Goal: Use online tool/utility: Utilize a website feature to perform a specific function

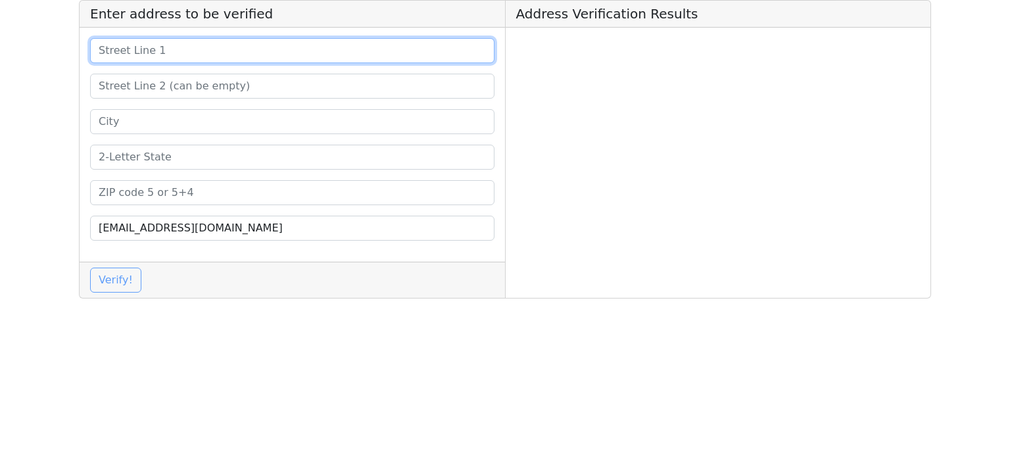
drag, startPoint x: 218, startPoint y: 60, endPoint x: 226, endPoint y: 62, distance: 7.5
click at [218, 60] on input at bounding box center [292, 50] width 404 height 25
paste input "[STREET_ADDRESS]"
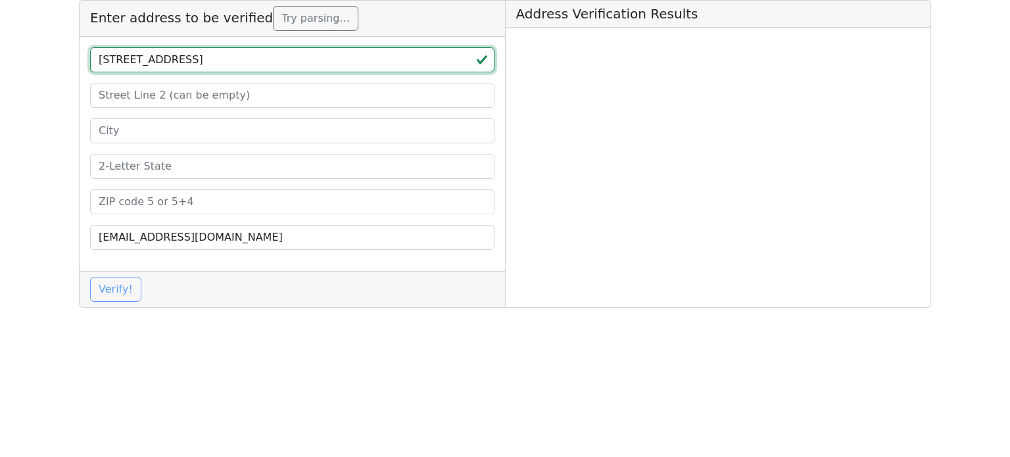
drag, startPoint x: 305, startPoint y: 60, endPoint x: 259, endPoint y: 62, distance: 46.1
click at [259, 62] on input "[STREET_ADDRESS]" at bounding box center [292, 59] width 404 height 25
type input "[STREET_ADDRESS]"
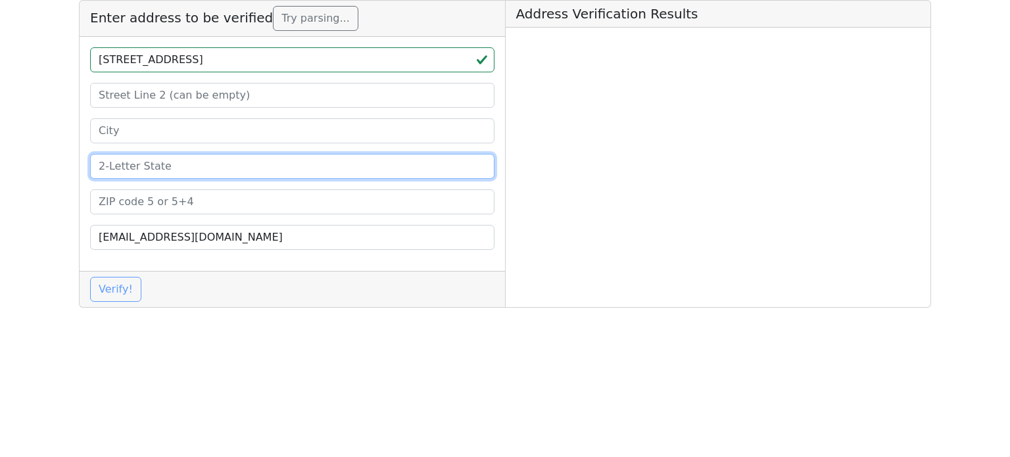
click at [166, 169] on input at bounding box center [292, 166] width 404 height 25
paste input "Oa"
type input "Oa"
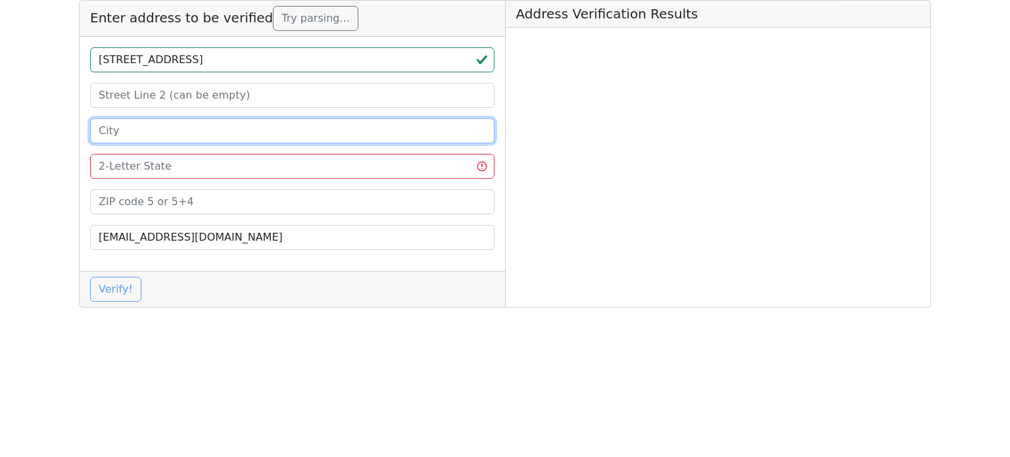
drag, startPoint x: 160, startPoint y: 133, endPoint x: 160, endPoint y: 139, distance: 6.6
click at [160, 133] on input at bounding box center [292, 130] width 404 height 25
paste input "[GEOGRAPHIC_DATA]"
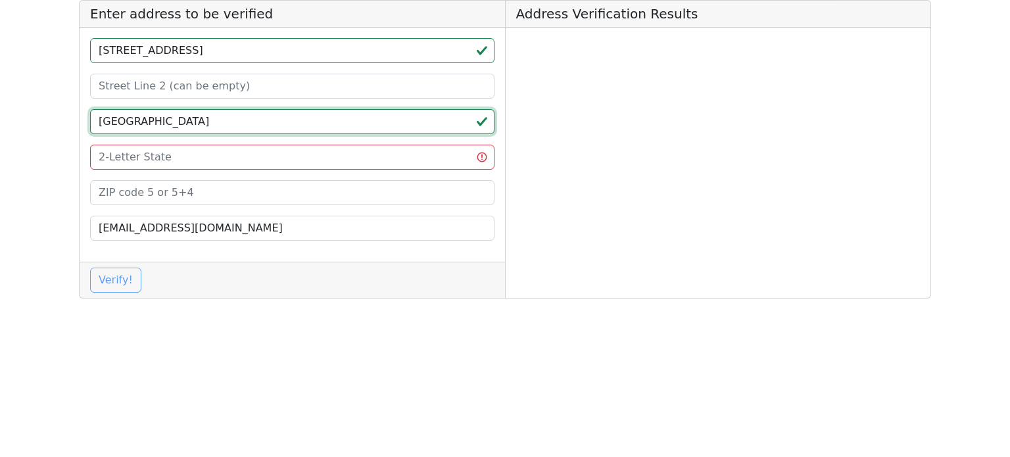
type input "[GEOGRAPHIC_DATA]"
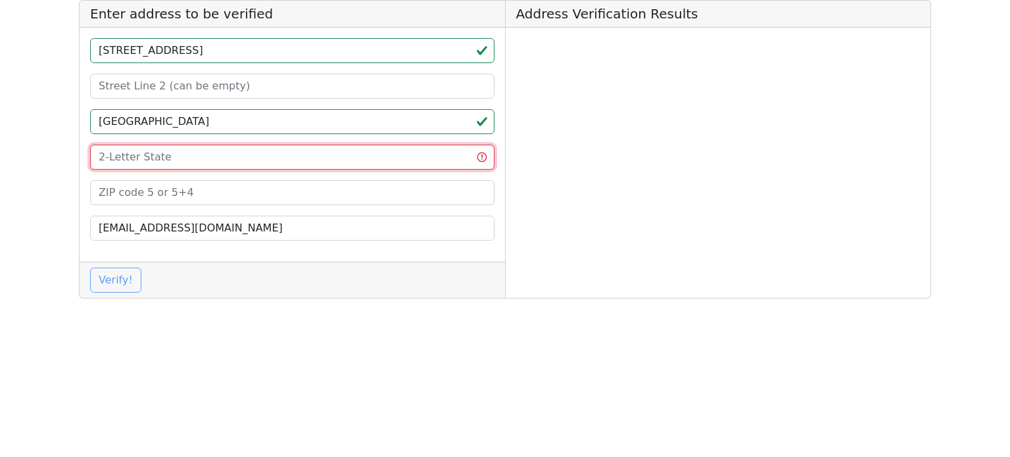
click at [147, 153] on input at bounding box center [292, 157] width 404 height 25
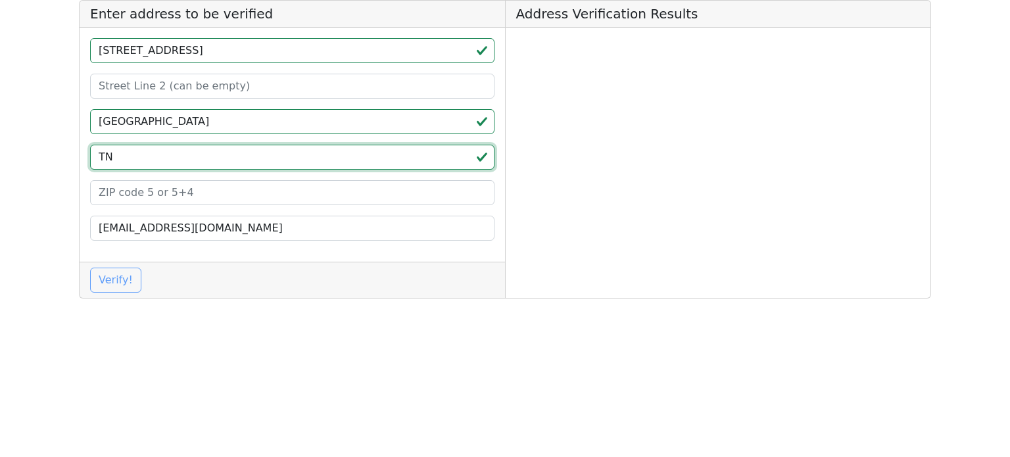
type input "TN"
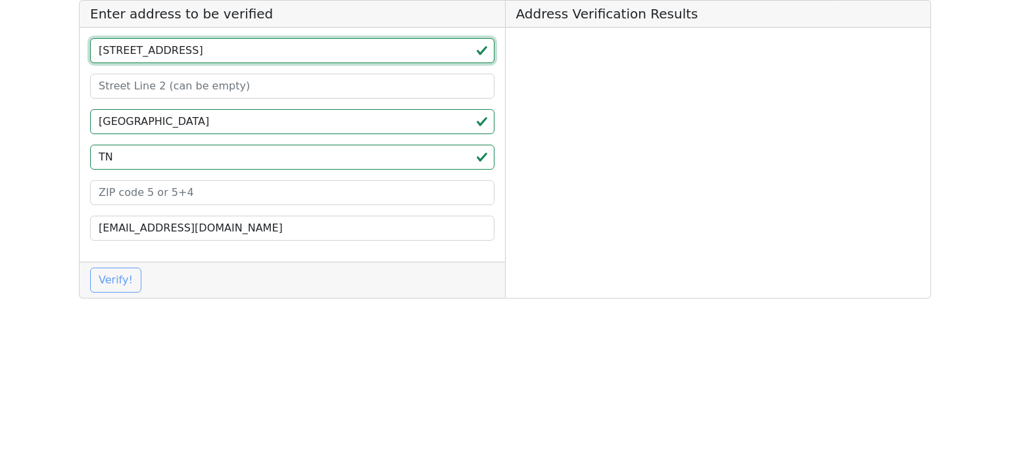
click at [295, 55] on input "[STREET_ADDRESS]" at bounding box center [292, 50] width 404 height 25
type input "[STREET_ADDRESS]"
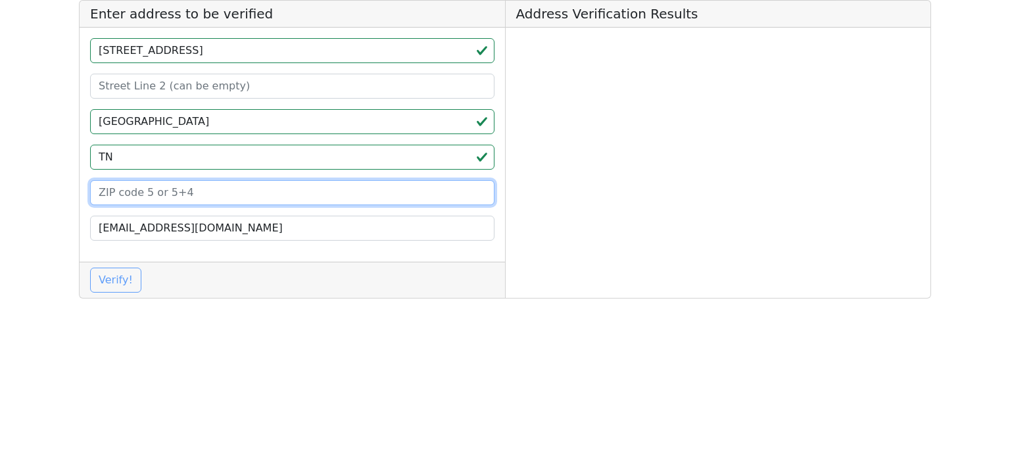
drag, startPoint x: 178, startPoint y: 194, endPoint x: 181, endPoint y: 182, distance: 12.3
click at [177, 194] on input at bounding box center [292, 192] width 404 height 25
paste input "37830"
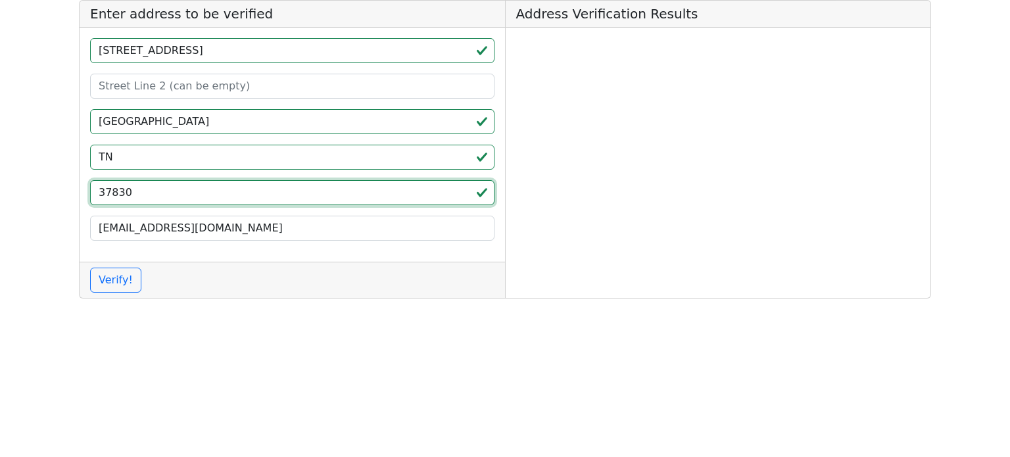
type input "37830"
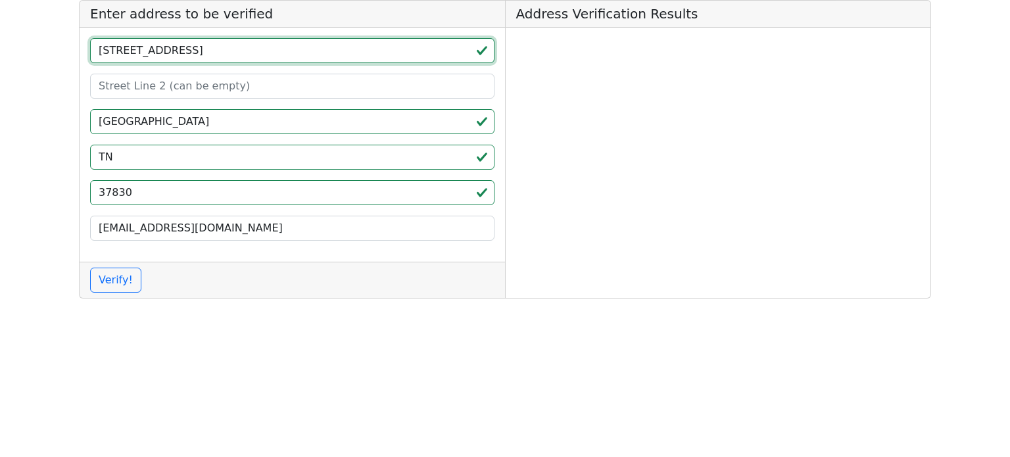
drag, startPoint x: 250, startPoint y: 55, endPoint x: 210, endPoint y: 55, distance: 40.1
click at [210, 55] on input "[STREET_ADDRESS]" at bounding box center [292, 50] width 404 height 25
type input "[STREET_ADDRESS]"
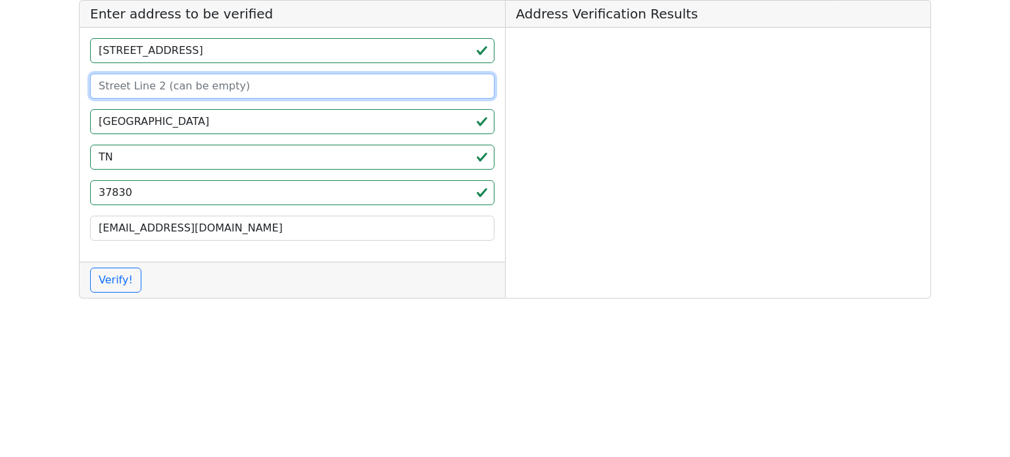
click at [202, 80] on input at bounding box center [292, 86] width 404 height 25
paste input "STE 200A"
type input "STE 200A"
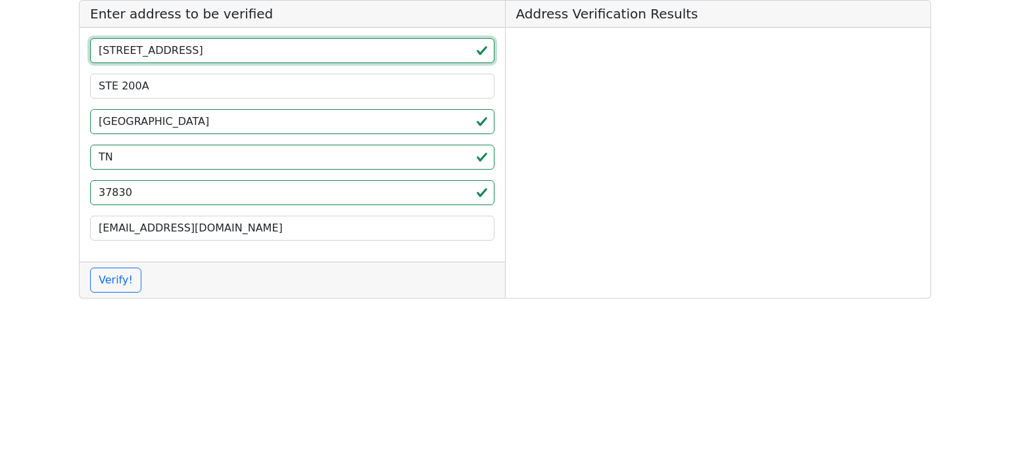
drag, startPoint x: 208, startPoint y: 57, endPoint x: 234, endPoint y: 57, distance: 25.6
click at [234, 57] on input "[STREET_ADDRESS]" at bounding box center [292, 50] width 404 height 25
type input "[GEOGRAPHIC_DATA]"
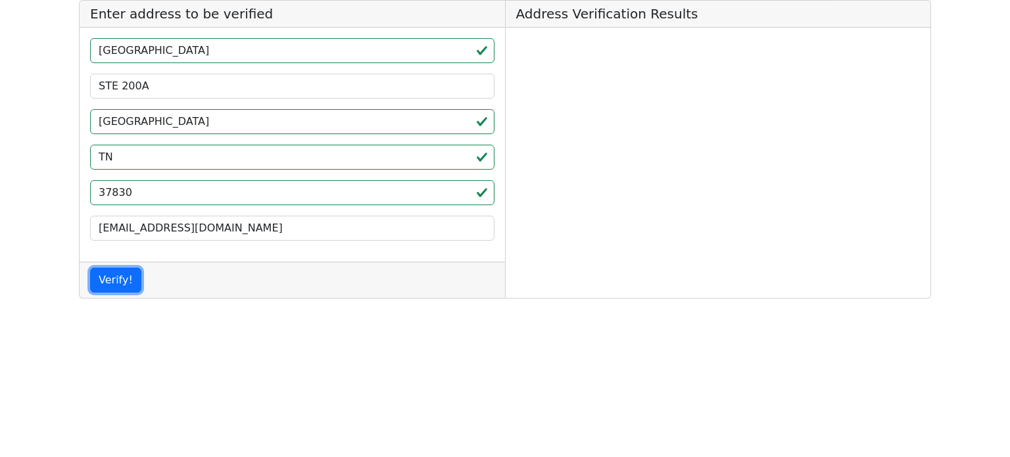
click at [90, 268] on button "Verify!" at bounding box center [115, 280] width 51 height 25
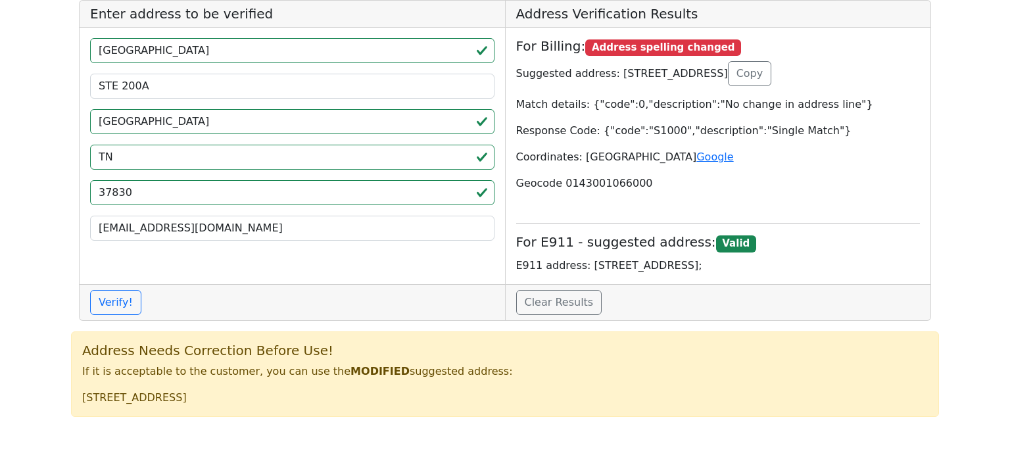
click at [606, 68] on p "Suggested address: [STREET_ADDRESS] Copy" at bounding box center [718, 73] width 404 height 25
copy p "[GEOGRAPHIC_DATA]"
drag, startPoint x: 610, startPoint y: 68, endPoint x: 705, endPoint y: 72, distance: 95.4
click at [705, 72] on p "Suggested address: [STREET_ADDRESS] Copy" at bounding box center [718, 73] width 404 height 25
